Goal: Transaction & Acquisition: Purchase product/service

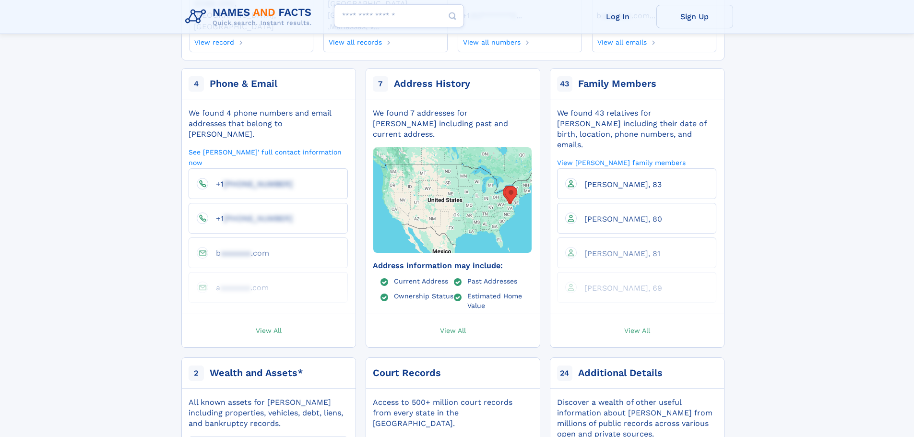
scroll to position [48, 0]
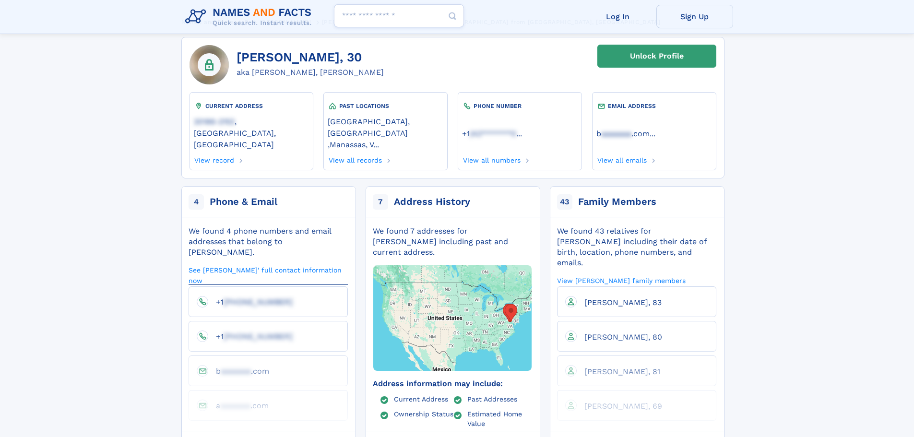
drag, startPoint x: 243, startPoint y: 251, endPoint x: 250, endPoint y: 253, distance: 7.6
click at [243, 265] on link "See [PERSON_NAME]' full contact information now" at bounding box center [268, 275] width 159 height 20
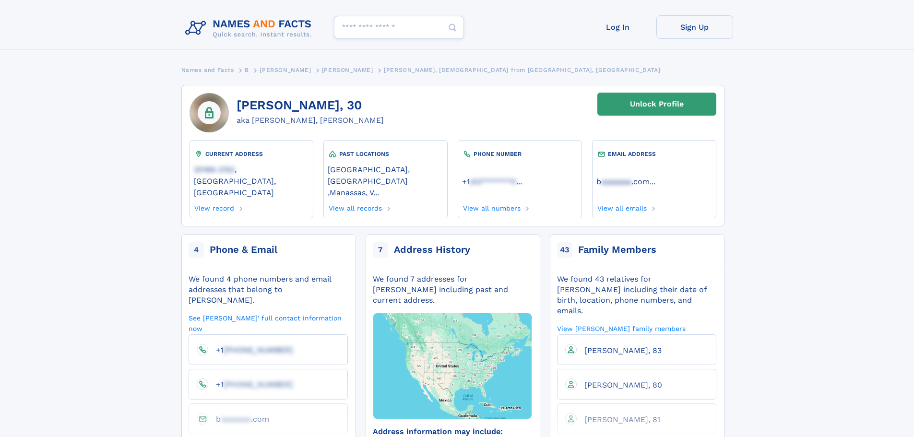
scroll to position [48, 0]
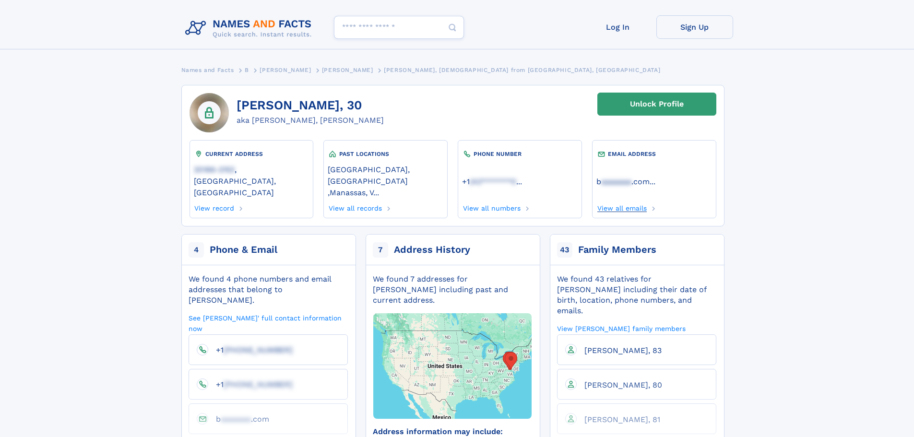
click at [636, 202] on link "View all emails" at bounding box center [621, 207] width 50 height 11
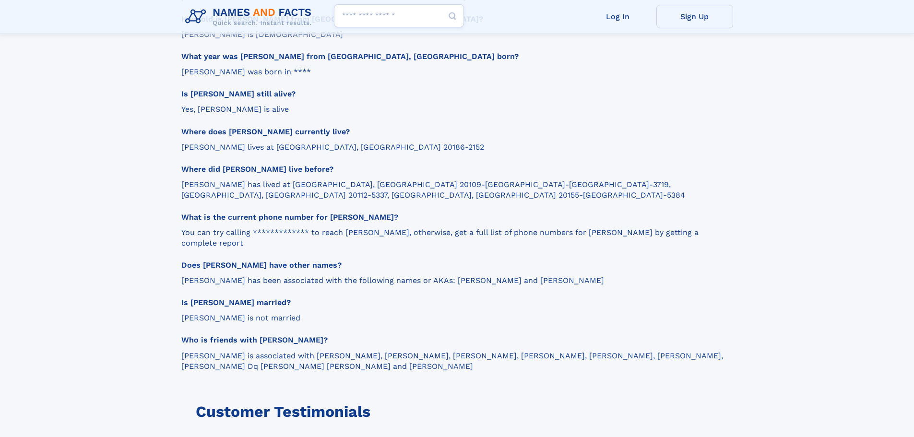
scroll to position [1296, 0]
